Goal: Complete application form

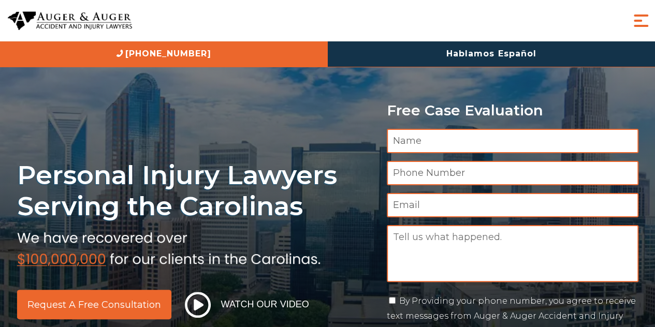
click at [447, 144] on input "Name *" at bounding box center [513, 141] width 252 height 24
type input "[PERSON_NAME]"
type input "03473141946"
type input "[EMAIL_ADDRESS][DOMAIN_NAME]"
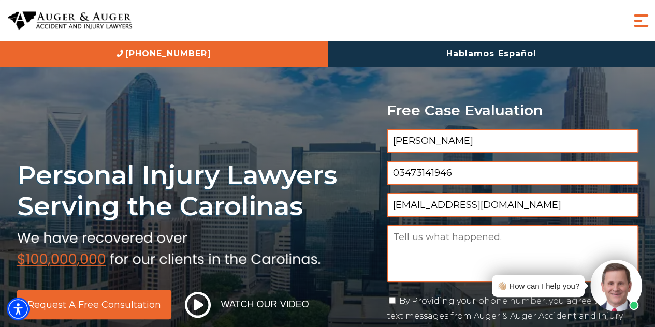
paste input "Hi Dear, I hope you’re doing well. I wanted to share a list of premium, high-au…"
type input "Muhammad Ahsaan"
click at [445, 245] on textarea "Message" at bounding box center [513, 253] width 252 height 57
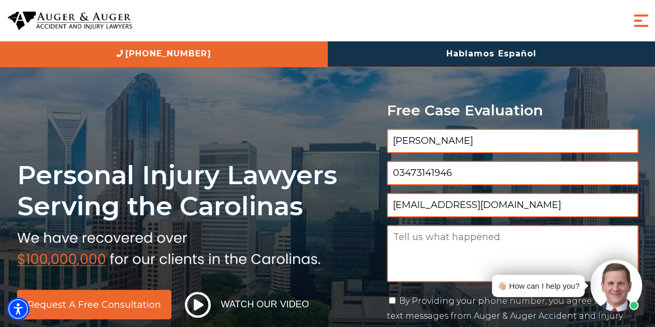
paste textarea "Hi Dear, I hope you’re doing well. I wanted to share a list of premium, high-au…"
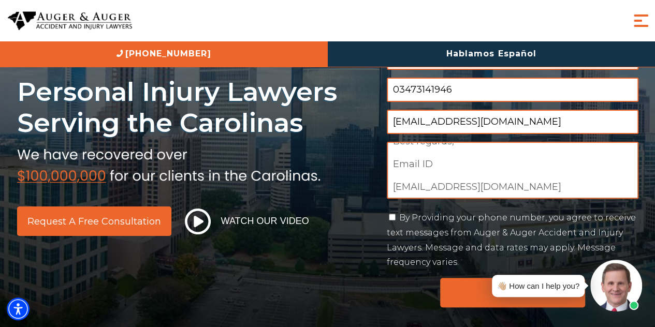
scroll to position [90, 0]
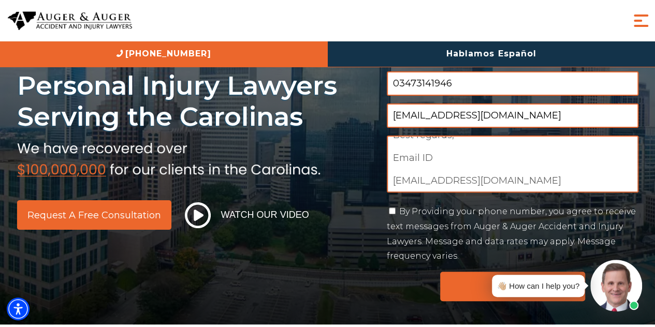
type textarea "Hi Dear, I hope you’re doing well. I wanted to share a list of premium, high-au…"
click at [393, 215] on div "By Providing your phone number, you agree to receive text messages from Auger &…" at bounding box center [513, 234] width 252 height 60
click at [389, 209] on input "By Providing your phone number, you agree to receive text messages from Auger &…" at bounding box center [392, 211] width 7 height 7
checkbox input "true"
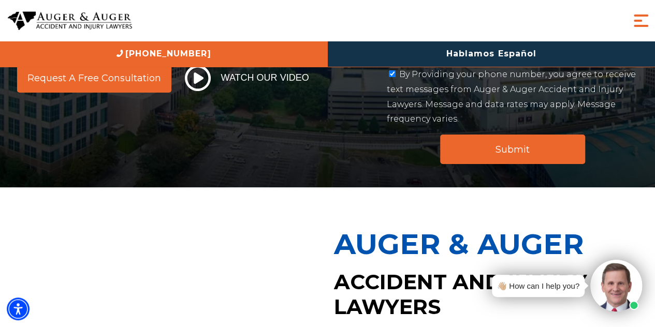
scroll to position [246, 0]
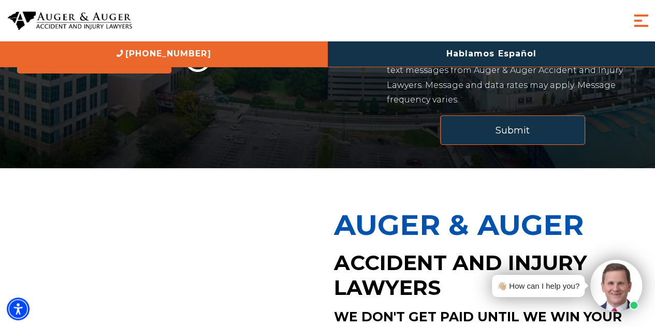
click at [503, 128] on input "Submit" at bounding box center [512, 130] width 145 height 30
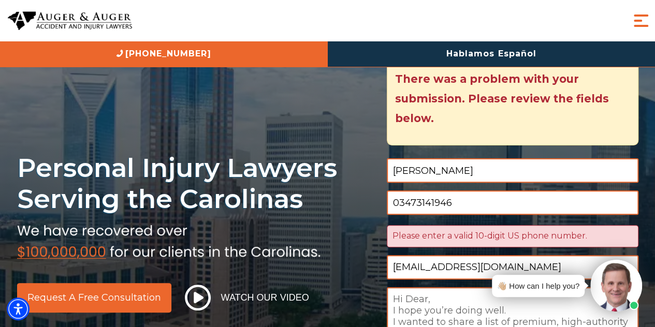
scroll to position [115, 0]
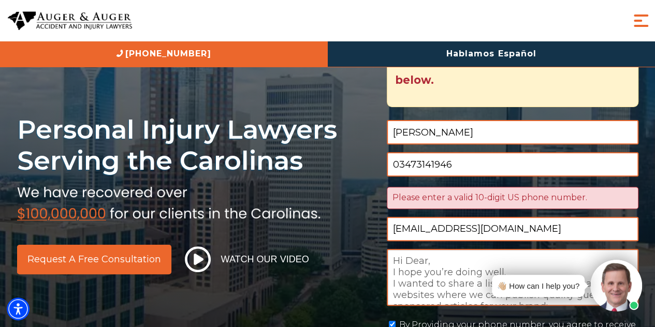
click at [467, 200] on div "Please enter a valid 10-digit US phone number." at bounding box center [513, 198] width 252 height 22
click at [400, 165] on input "03473141946" at bounding box center [513, 164] width 252 height 24
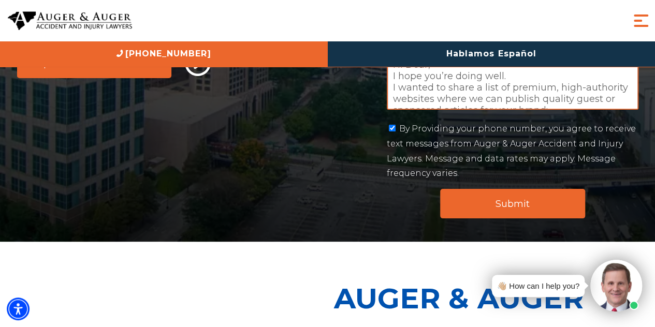
scroll to position [323, 0]
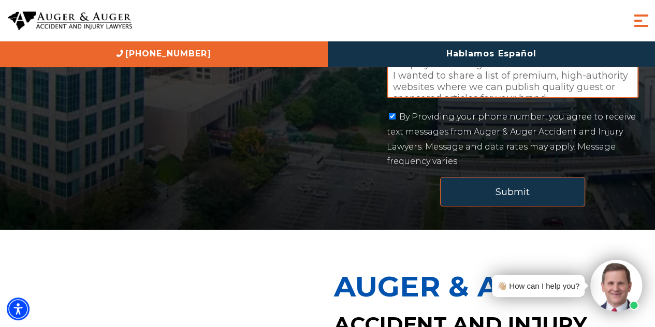
type input "3473141946"
click at [472, 182] on input "Submit" at bounding box center [512, 192] width 145 height 30
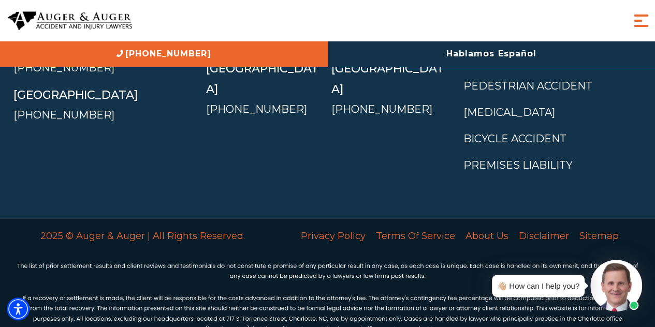
scroll to position [4529, 0]
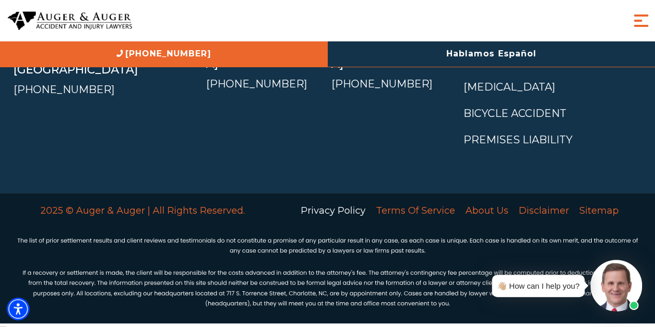
click at [326, 200] on link "Privacy Policy" at bounding box center [333, 211] width 75 height 22
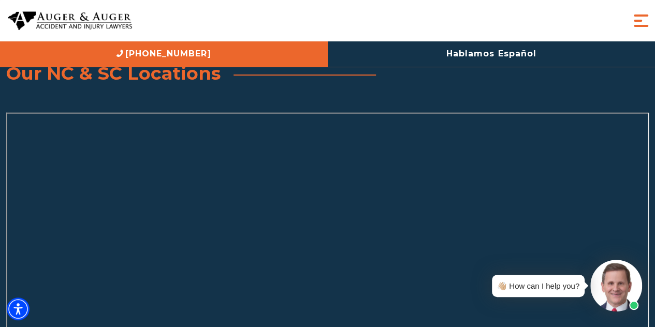
scroll to position [3112, 0]
